Goal: Task Accomplishment & Management: Manage account settings

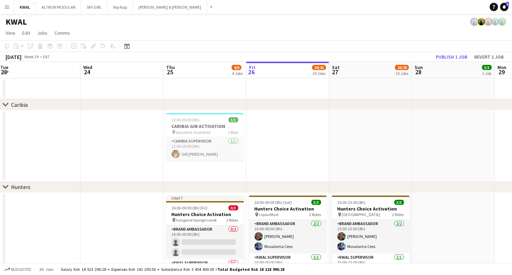
scroll to position [0, 182]
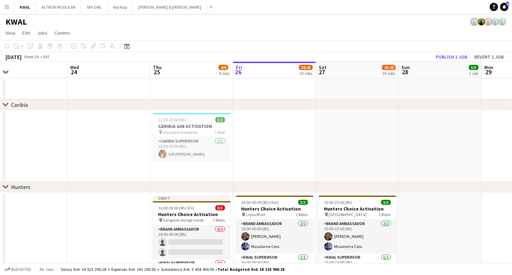
drag, startPoint x: 134, startPoint y: 156, endPoint x: 284, endPoint y: 153, distance: 150.3
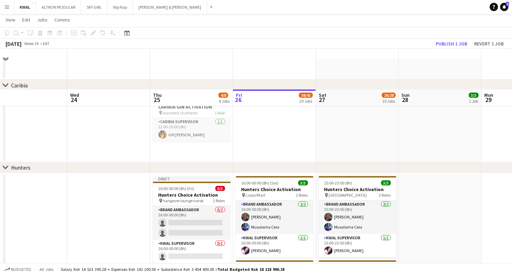
scroll to position [0, 0]
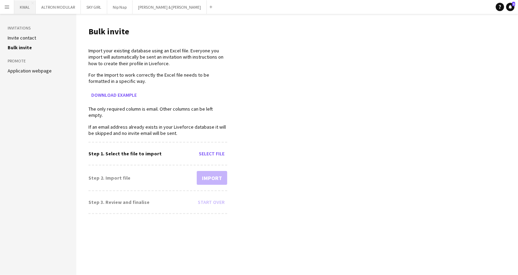
click at [21, 8] on button "KWAL Close" at bounding box center [25, 7] width 22 height 14
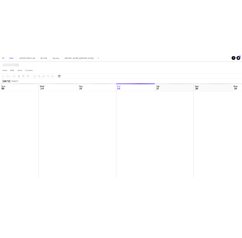
scroll to position [0, 166]
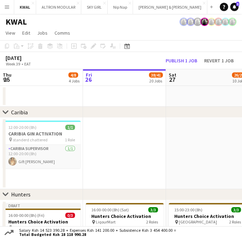
click at [119, 155] on app-date-cell at bounding box center [124, 153] width 83 height 71
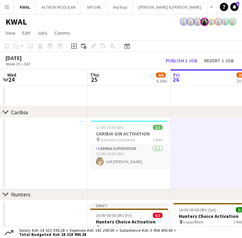
drag, startPoint x: 67, startPoint y: 173, endPoint x: 154, endPoint y: 167, distance: 87.6
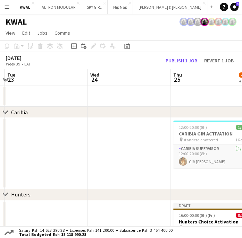
drag, startPoint x: 22, startPoint y: 153, endPoint x: 128, endPoint y: 180, distance: 108.8
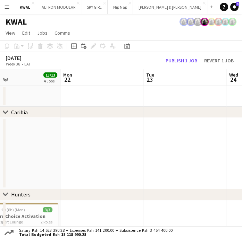
drag, startPoint x: 25, startPoint y: 156, endPoint x: 157, endPoint y: 177, distance: 133.6
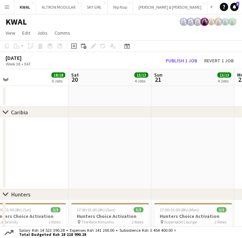
drag, startPoint x: 18, startPoint y: 152, endPoint x: 267, endPoint y: 205, distance: 254.6
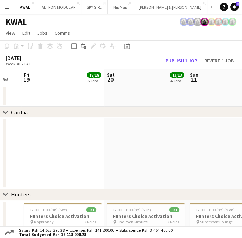
drag, startPoint x: 45, startPoint y: 158, endPoint x: 268, endPoint y: 189, distance: 224.6
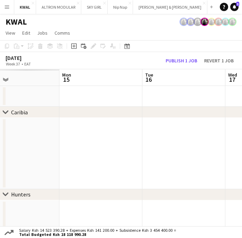
drag, startPoint x: 22, startPoint y: 149, endPoint x: 246, endPoint y: 197, distance: 230.0
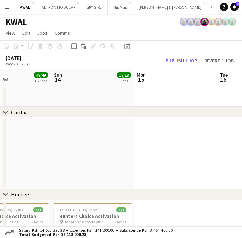
drag, startPoint x: 35, startPoint y: 159, endPoint x: 172, endPoint y: 186, distance: 139.7
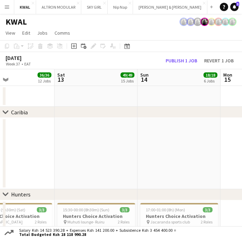
drag, startPoint x: 27, startPoint y: 161, endPoint x: 247, endPoint y: 212, distance: 225.7
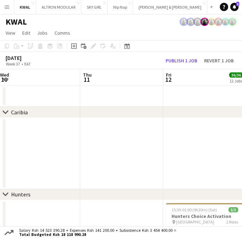
drag, startPoint x: 24, startPoint y: 175, endPoint x: 268, endPoint y: 227, distance: 249.3
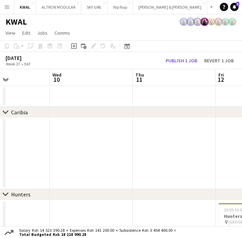
drag, startPoint x: 11, startPoint y: 162, endPoint x: 268, endPoint y: 201, distance: 259.5
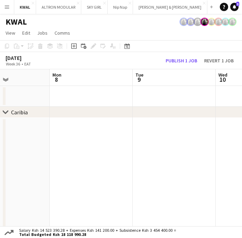
scroll to position [0, 246]
drag, startPoint x: 17, startPoint y: 157, endPoint x: 268, endPoint y: 180, distance: 252.4
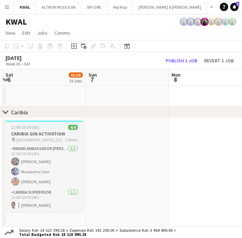
click at [52, 136] on h3 "CARIBIA GIN ACTIVATION" at bounding box center [45, 134] width 78 height 6
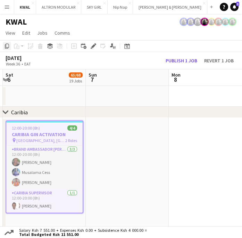
click at [5, 47] on icon "Copy" at bounding box center [7, 46] width 6 height 6
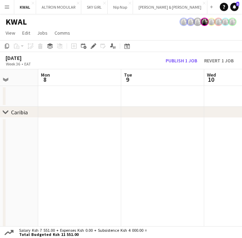
drag, startPoint x: 202, startPoint y: 151, endPoint x: -68, endPoint y: 95, distance: 275.8
drag, startPoint x: 187, startPoint y: 153, endPoint x: -97, endPoint y: 99, distance: 289.8
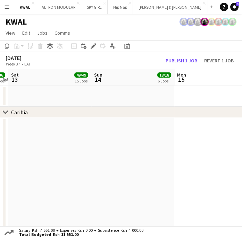
drag, startPoint x: 208, startPoint y: 170, endPoint x: -26, endPoint y: 127, distance: 238.1
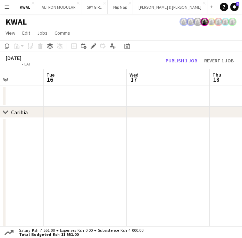
drag, startPoint x: 215, startPoint y: 175, endPoint x: -5, endPoint y: 129, distance: 224.4
drag, startPoint x: 193, startPoint y: 170, endPoint x: 30, endPoint y: 137, distance: 166.4
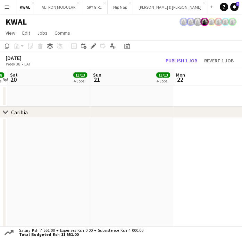
drag, startPoint x: 222, startPoint y: 171, endPoint x: 17, endPoint y: 129, distance: 209.6
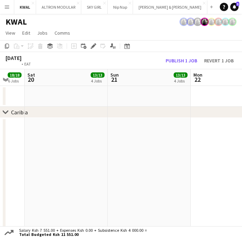
drag, startPoint x: 159, startPoint y: 153, endPoint x: -14, endPoint y: 117, distance: 176.2
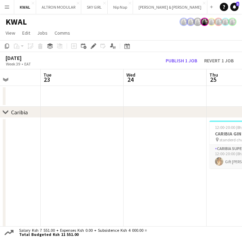
drag, startPoint x: 93, startPoint y: 136, endPoint x: 9, endPoint y: 121, distance: 85.7
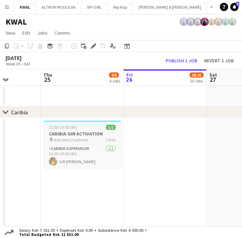
scroll to position [0, 209]
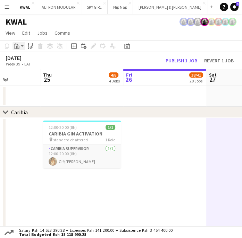
click at [21, 46] on app-action-btn "Paste" at bounding box center [18, 46] width 12 height 8
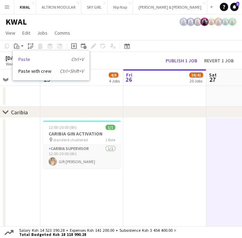
click at [22, 60] on link "Paste Ctrl+V" at bounding box center [50, 59] width 65 height 6
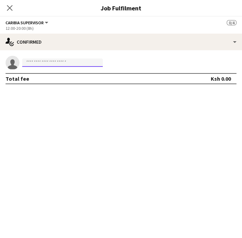
click at [59, 63] on input at bounding box center [62, 63] width 81 height 8
paste input "**********"
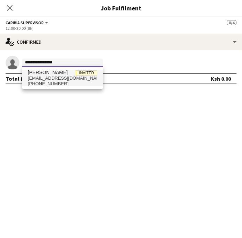
type input "**********"
click at [56, 82] on span "+254705113667" at bounding box center [62, 84] width 69 height 6
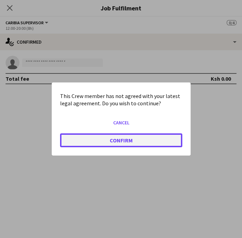
click at [110, 136] on button "Confirm" at bounding box center [121, 141] width 122 height 14
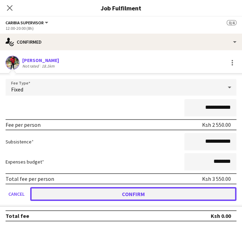
drag, startPoint x: 167, startPoint y: 197, endPoint x: 4, endPoint y: 189, distance: 163.0
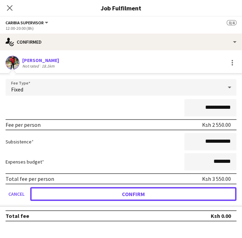
click at [167, 197] on button "Confirm" at bounding box center [133, 194] width 206 height 14
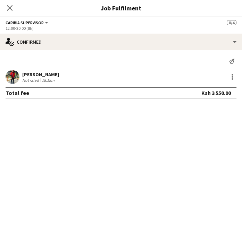
drag, startPoint x: 186, startPoint y: 170, endPoint x: 120, endPoint y: 120, distance: 82.7
click at [183, 166] on mat-expansion-panel "check Confirmed Send notification Noella Kadenge Not rated 18.1km Total fee Ksh…" at bounding box center [121, 144] width 242 height 188
click at [10, 6] on icon "Close pop-in" at bounding box center [10, 8] width 6 height 6
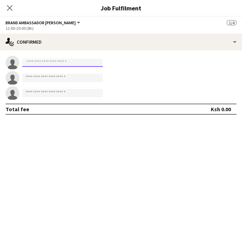
paste input "**********"
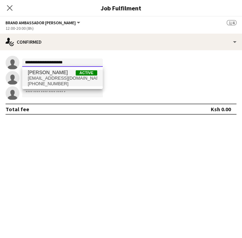
type input "**********"
click at [56, 78] on span "muigaimercy0@gmail.com" at bounding box center [62, 79] width 69 height 6
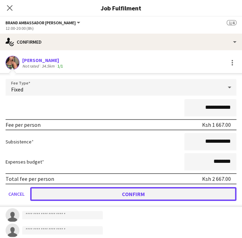
click at [125, 194] on button "Confirm" at bounding box center [133, 194] width 206 height 14
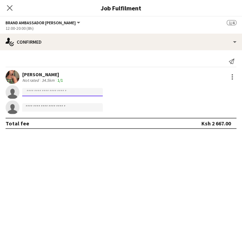
click at [97, 91] on input at bounding box center [62, 92] width 81 height 8
paste input "**********"
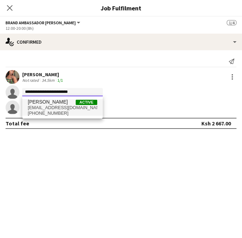
type input "**********"
click at [55, 112] on span "+254110631702" at bounding box center [62, 114] width 69 height 6
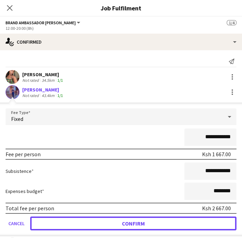
drag, startPoint x: 128, startPoint y: 224, endPoint x: 153, endPoint y: 224, distance: 25.7
click at [128, 223] on button "Confirm" at bounding box center [133, 224] width 206 height 14
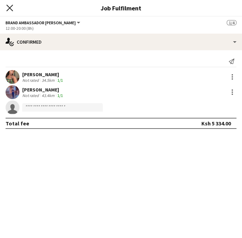
click at [9, 9] on icon "Close pop-in" at bounding box center [9, 8] width 7 height 7
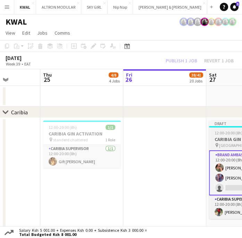
click at [225, 143] on span "Bustani Gardens Redhill, Tigoni" at bounding box center [244, 145] width 50 height 5
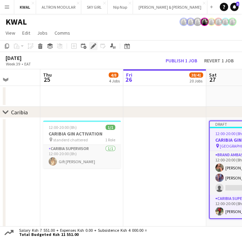
click at [92, 48] on icon "Edit" at bounding box center [94, 46] width 6 height 6
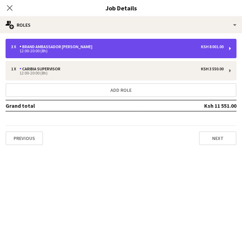
click at [113, 48] on div "3 x Brand Ambassador kwal Ksh 8 001.00" at bounding box center [117, 46] width 212 height 5
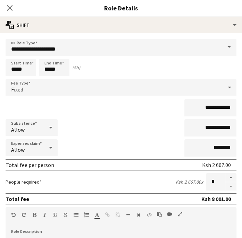
drag, startPoint x: 226, startPoint y: 185, endPoint x: 219, endPoint y: 184, distance: 6.6
click at [225, 185] on button "button" at bounding box center [230, 187] width 11 height 9
type input "*"
drag, startPoint x: 212, startPoint y: 128, endPoint x: 207, endPoint y: 129, distance: 5.3
click at [207, 129] on input "**********" at bounding box center [210, 127] width 52 height 17
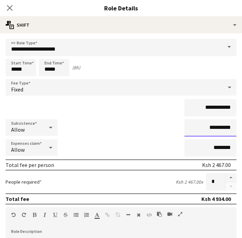
type input "**********"
click at [111, 103] on div "**********" at bounding box center [121, 107] width 231 height 17
drag, startPoint x: 182, startPoint y: 7, endPoint x: 178, endPoint y: 8, distance: 4.0
click at [182, 7] on h3 "Role Details" at bounding box center [121, 7] width 242 height 9
click at [11, 9] on icon at bounding box center [9, 8] width 7 height 7
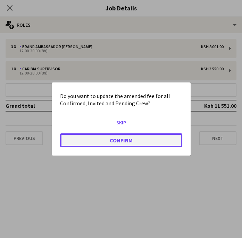
click at [133, 143] on button "Confirm" at bounding box center [121, 141] width 122 height 14
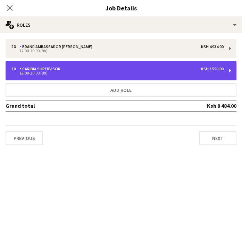
click at [68, 70] on div "1 x CARIBIA SUPERVISOR Ksh 3 550.00" at bounding box center [117, 69] width 212 height 5
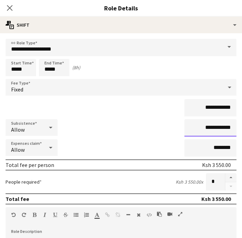
drag, startPoint x: 212, startPoint y: 128, endPoint x: 207, endPoint y: 126, distance: 5.7
click at [207, 126] on input "**********" at bounding box center [210, 127] width 52 height 17
type input "**********"
click at [10, 9] on icon "Close pop-in" at bounding box center [9, 8] width 7 height 7
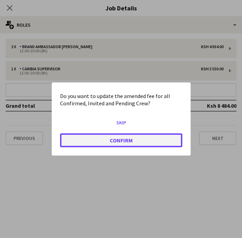
click at [119, 142] on button "Confirm" at bounding box center [121, 141] width 122 height 14
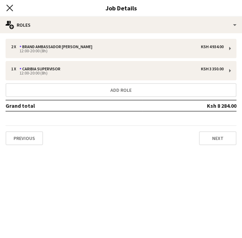
click at [10, 8] on icon at bounding box center [9, 8] width 7 height 7
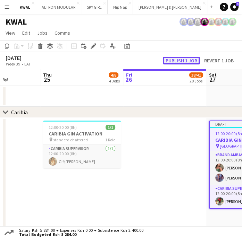
click at [186, 57] on button "Publish 1 job" at bounding box center [181, 61] width 37 height 8
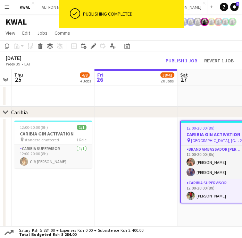
scroll to position [0, 242]
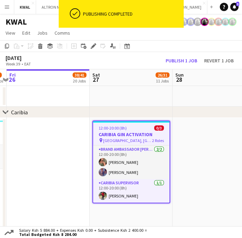
drag, startPoint x: 182, startPoint y: 190, endPoint x: 69, endPoint y: 189, distance: 112.1
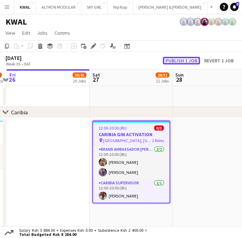
click at [191, 60] on button "Publish 1 job" at bounding box center [181, 61] width 37 height 8
